Goal: Task Accomplishment & Management: Manage account settings

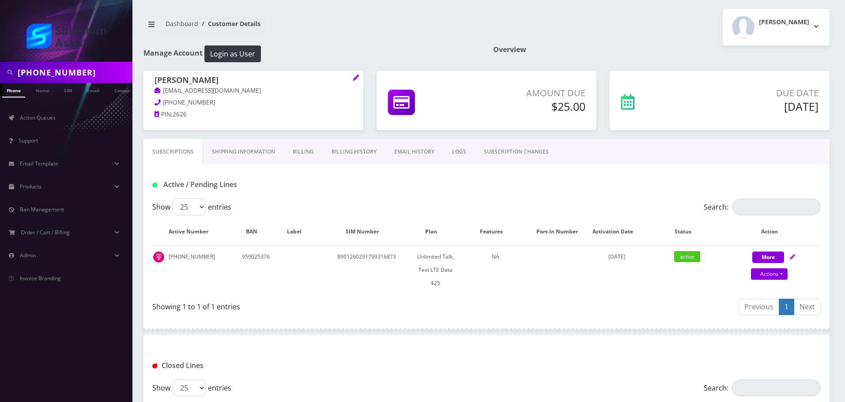
scroll to position [0, 35]
click at [73, 73] on input "[PHONE_NUMBER]" at bounding box center [74, 72] width 113 height 17
type input "9292186554"
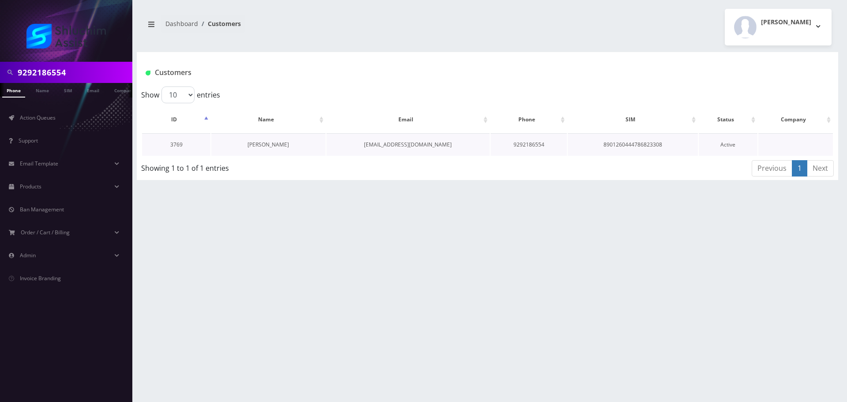
click at [260, 141] on link "Miriam Rivky Fuhrer" at bounding box center [268, 145] width 41 height 8
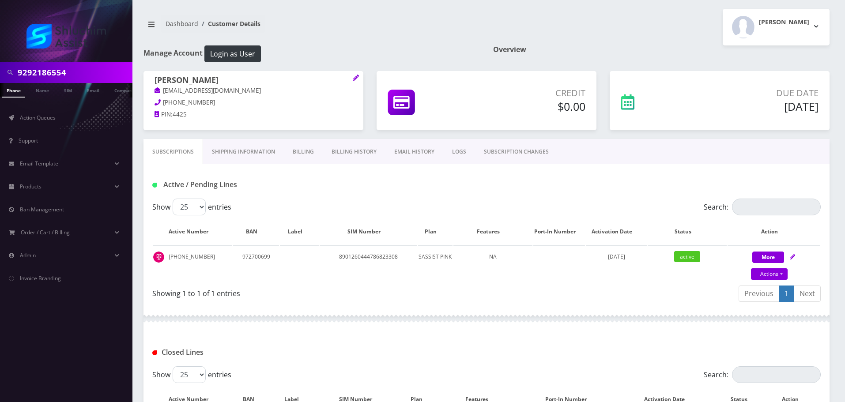
click at [354, 150] on link "Billing History" at bounding box center [354, 152] width 63 height 26
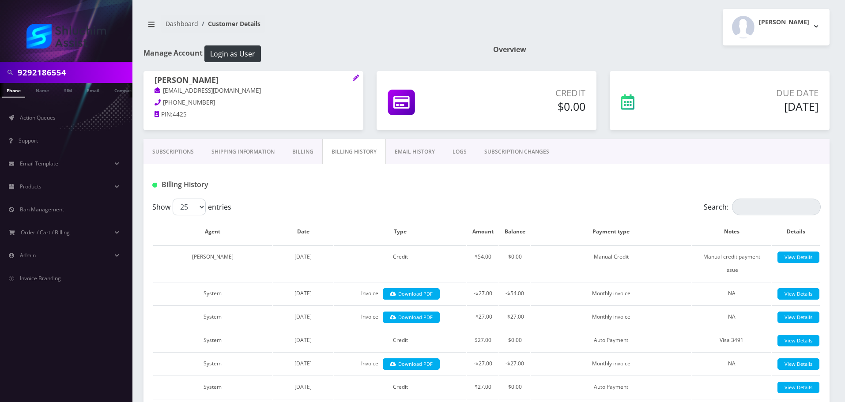
click at [294, 148] on link "Billing" at bounding box center [302, 152] width 39 height 26
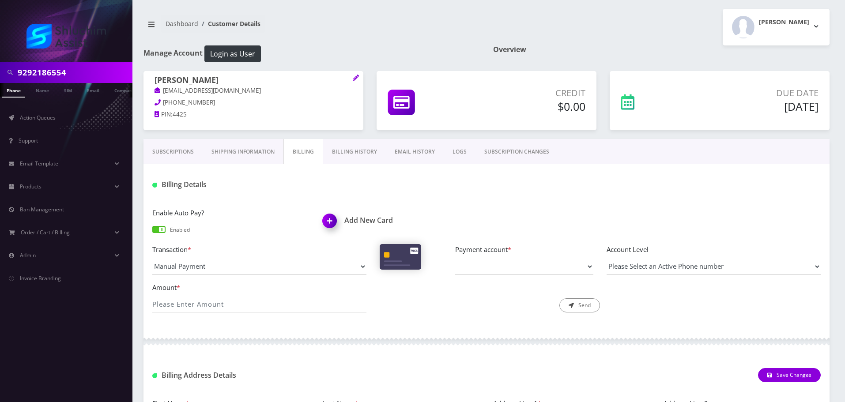
click at [77, 73] on input "9292186554" at bounding box center [74, 72] width 113 height 17
click at [85, 72] on input "text" at bounding box center [74, 72] width 113 height 17
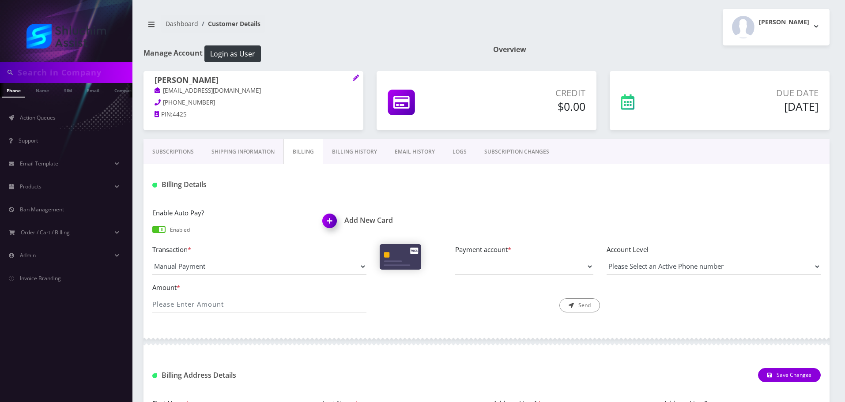
paste input "510-216-8856"
click at [60, 76] on input "510-216-8856" at bounding box center [74, 72] width 113 height 17
type input "5102168856"
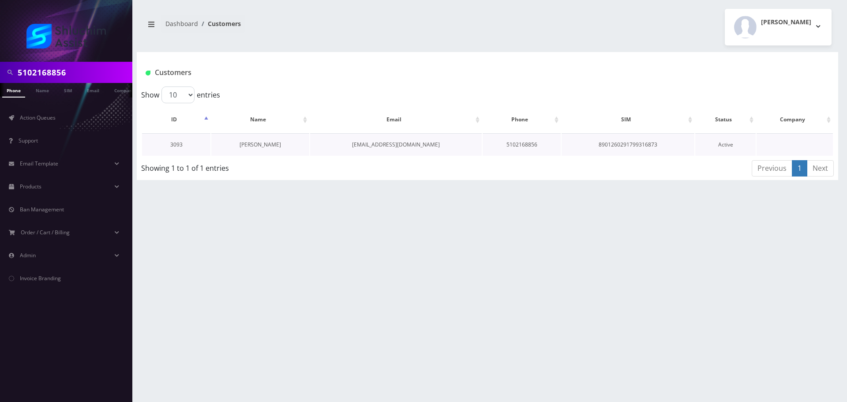
click at [264, 142] on link "[PERSON_NAME]" at bounding box center [260, 145] width 41 height 8
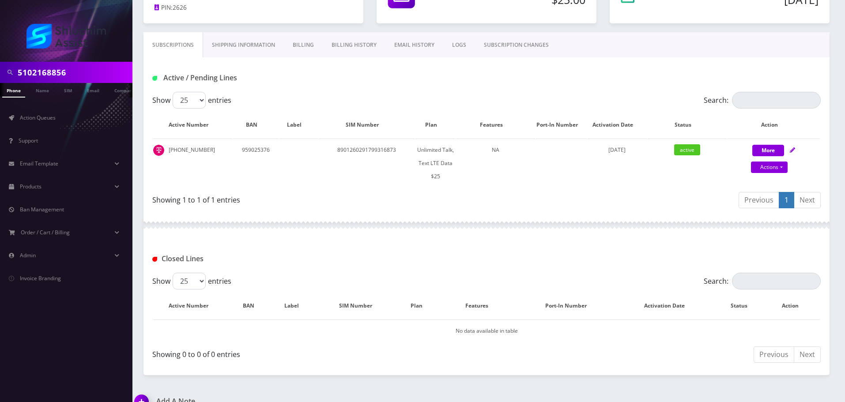
scroll to position [123, 0]
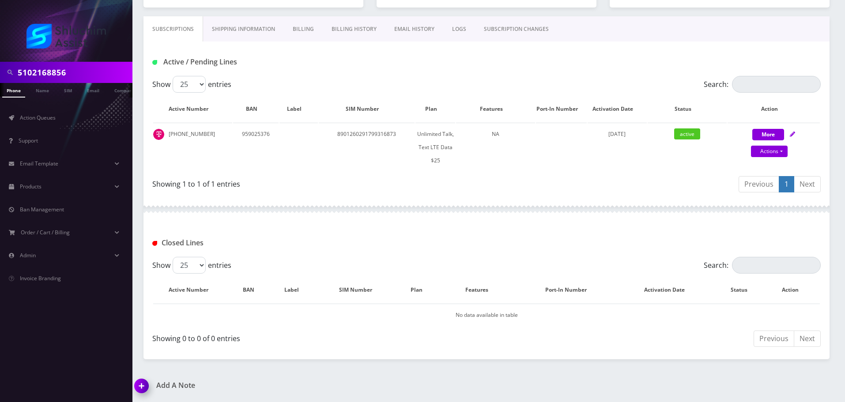
click at [298, 32] on link "Billing" at bounding box center [303, 29] width 39 height 26
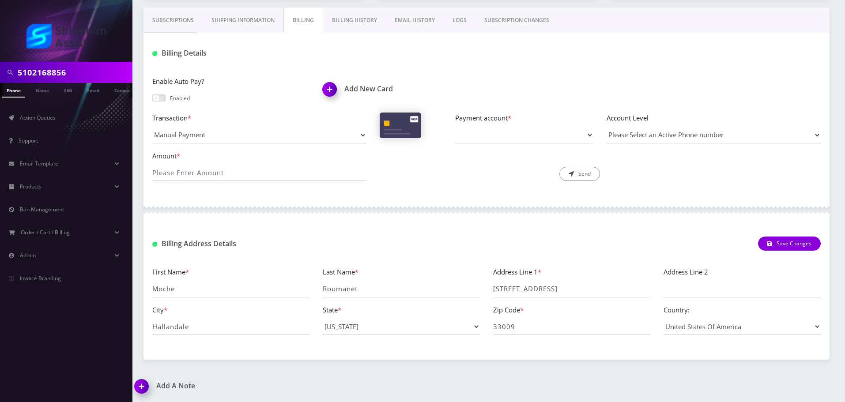
scroll to position [132, 0]
click at [345, 22] on link "Billing History" at bounding box center [354, 20] width 63 height 26
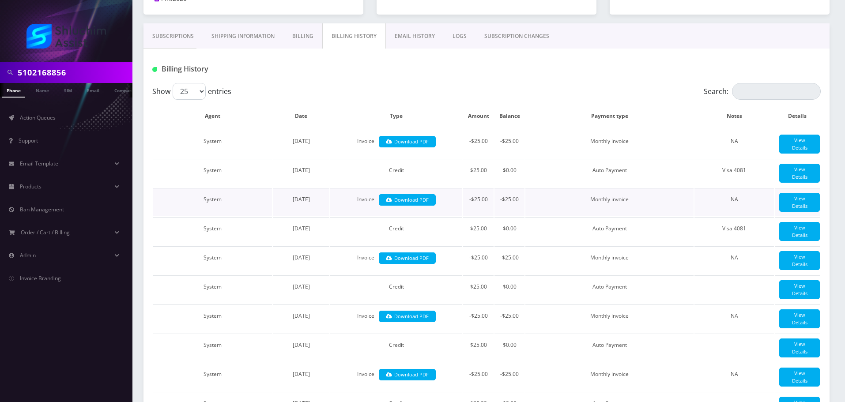
scroll to position [111, 0]
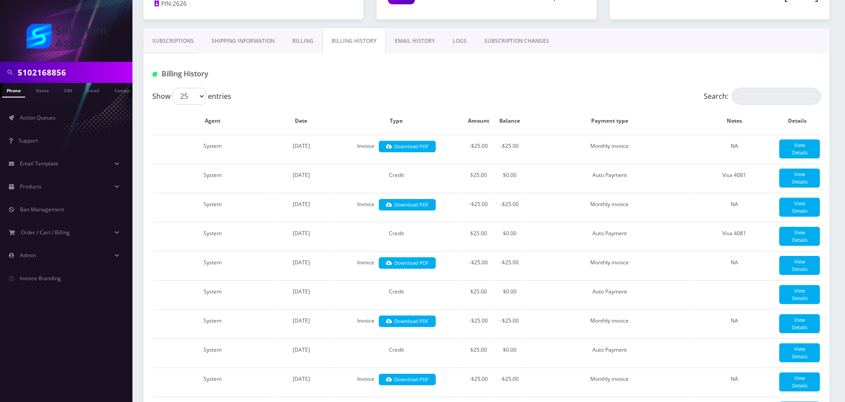
click at [177, 44] on link "Subscriptions" at bounding box center [172, 41] width 59 height 26
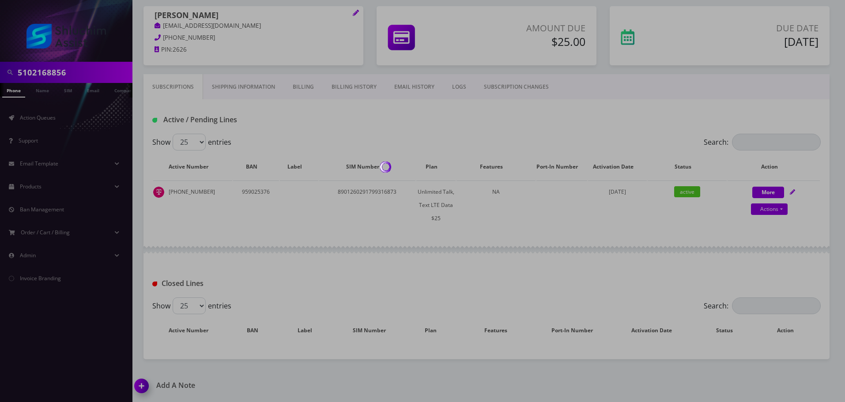
scroll to position [111, 0]
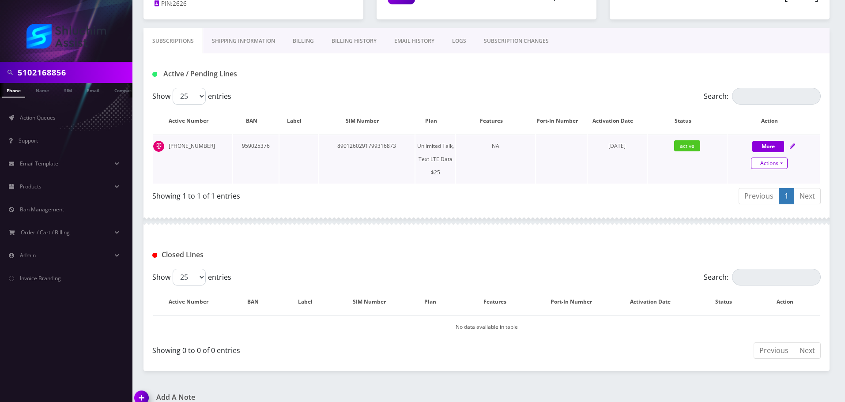
click at [765, 166] on link "Actions" at bounding box center [769, 163] width 37 height 11
select select "Sim Card"
select select "110"
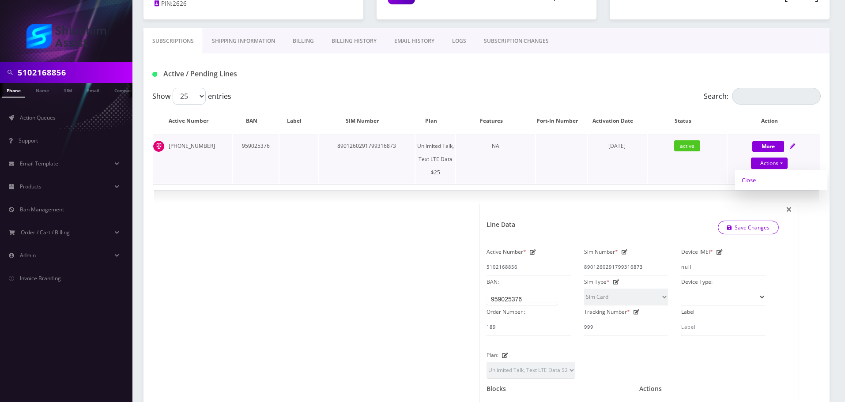
click at [762, 182] on link "Close" at bounding box center [781, 179] width 92 height 13
type input "[DATE]"
select select "Sim Card"
select select "110"
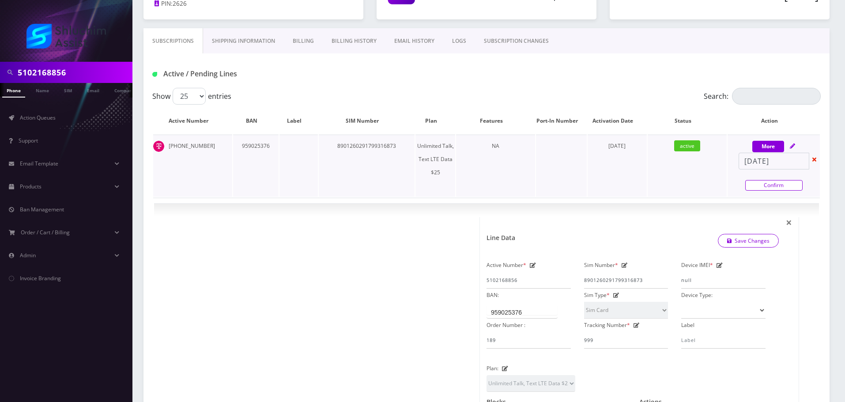
click at [778, 184] on link "Confirm" at bounding box center [773, 185] width 57 height 11
select select "Sim Card"
select select "110"
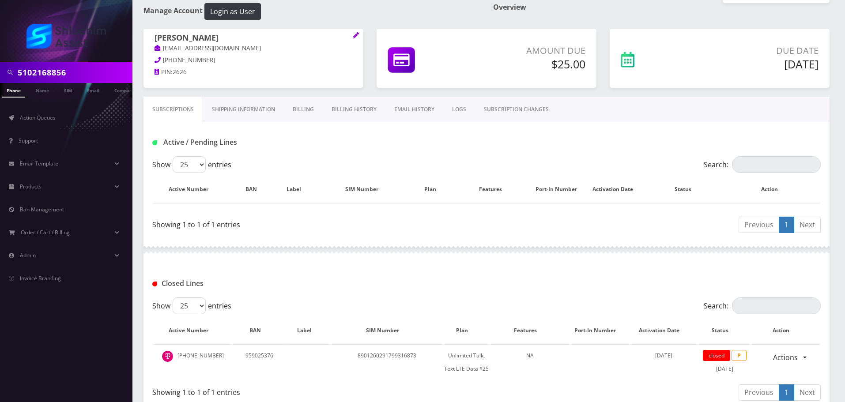
scroll to position [96, 0]
